Goal: Understand process/instructions

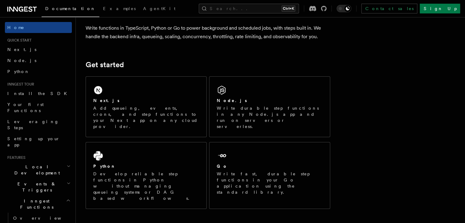
scroll to position [50, 0]
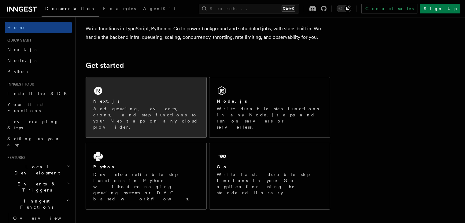
click at [126, 100] on div "Next.js" at bounding box center [146, 101] width 106 height 6
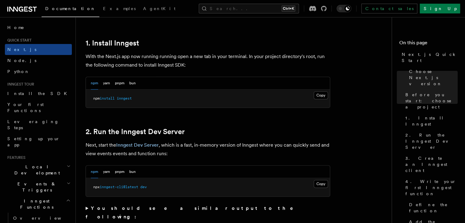
scroll to position [329, 0]
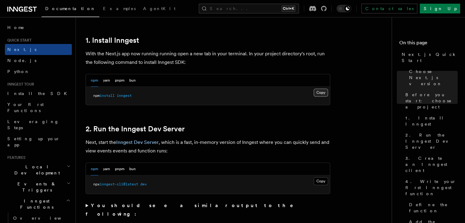
click at [320, 91] on button "Copy Copied" at bounding box center [320, 93] width 14 height 8
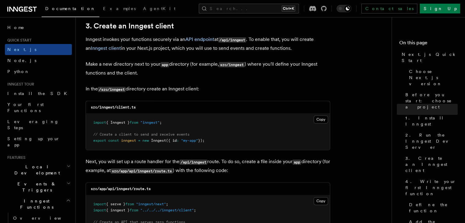
scroll to position [725, 0]
drag, startPoint x: 230, startPoint y: 64, endPoint x: 247, endPoint y: 64, distance: 16.8
click at [247, 64] on p "Make a new directory next to your app directory (for example, src/inngest ) whe…" at bounding box center [208, 68] width 244 height 17
copy code "inngest"
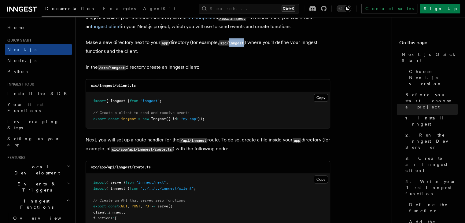
scroll to position [745, 0]
drag, startPoint x: 117, startPoint y: 86, endPoint x: 139, endPoint y: 86, distance: 21.4
click at [139, 86] on div "src/inngest/client.ts" at bounding box center [208, 86] width 244 height 13
copy code "client.ts"
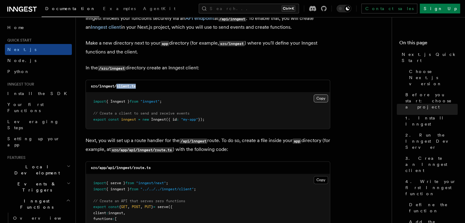
click at [316, 98] on button "Copy Copied" at bounding box center [320, 98] width 14 height 8
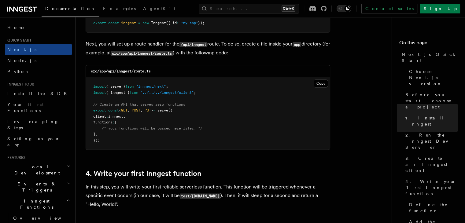
scroll to position [845, 0]
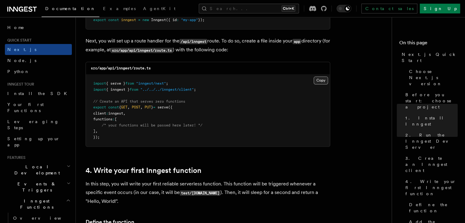
click at [318, 83] on button "Copy Copied" at bounding box center [320, 80] width 14 height 8
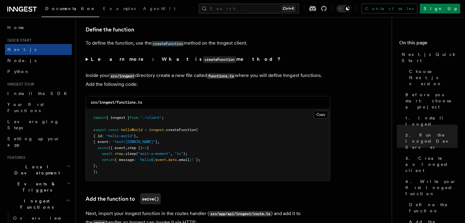
scroll to position [1039, 0]
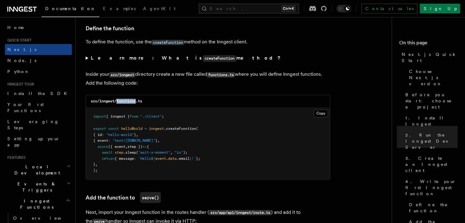
drag, startPoint x: 117, startPoint y: 102, endPoint x: 138, endPoint y: 100, distance: 20.8
click at [138, 100] on code "src/inngest/functions.ts" at bounding box center [116, 101] width 51 height 4
copy code "functions"
click at [320, 117] on button "Copy Copied" at bounding box center [320, 113] width 14 height 8
